Goal: Use online tool/utility: Utilize a website feature to perform a specific function

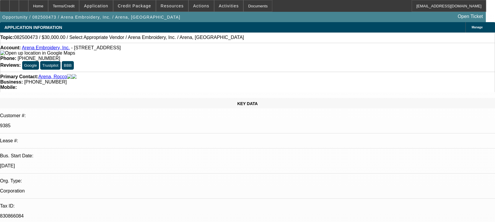
select select "0"
select select "2"
select select "0.1"
select select "4"
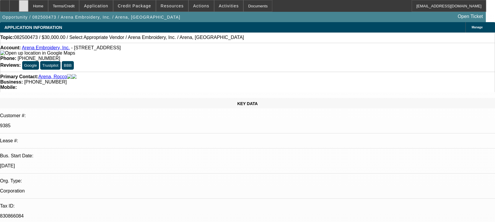
scroll to position [905, 0]
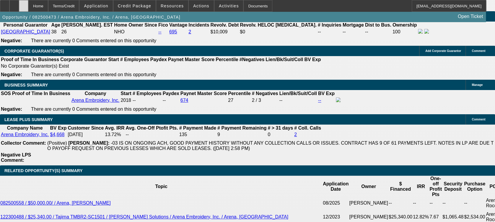
click at [28, 5] on div at bounding box center [23, 6] width 9 height 12
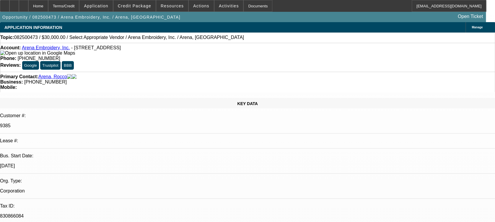
select select "0"
select select "2"
select select "0.1"
select select "1"
select select "2"
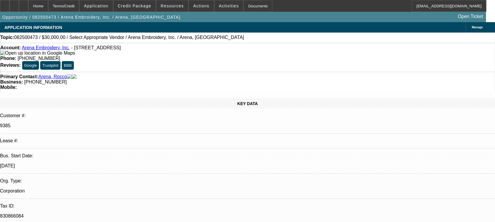
select select "4"
